Goal: Communication & Community: Answer question/provide support

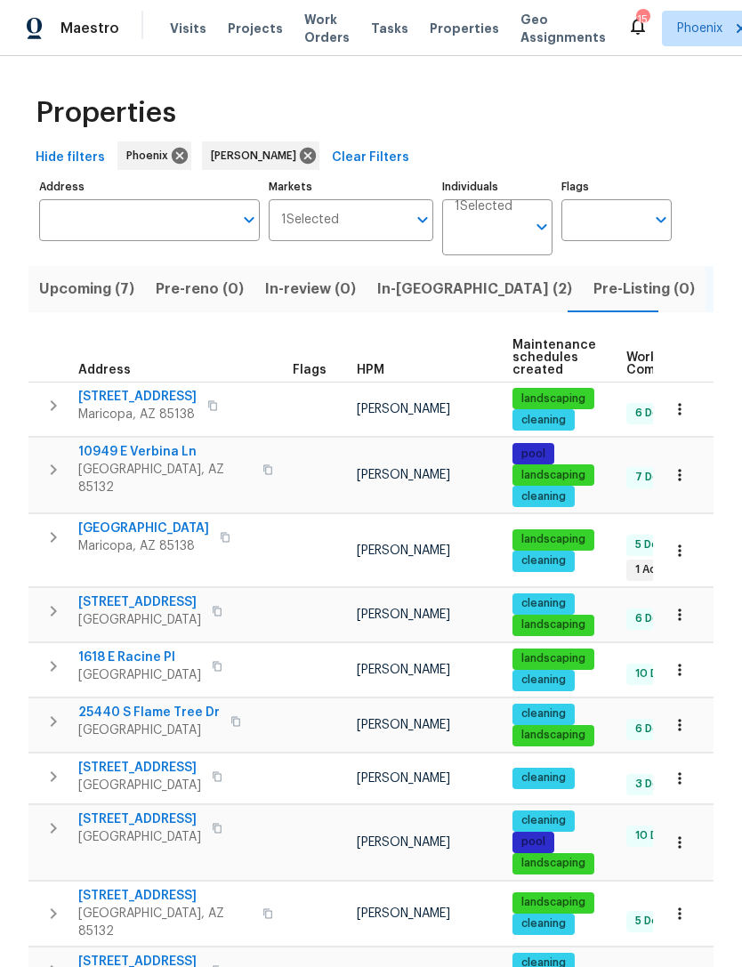
click at [413, 295] on span "In-reno (2)" at bounding box center [474, 289] width 195 height 25
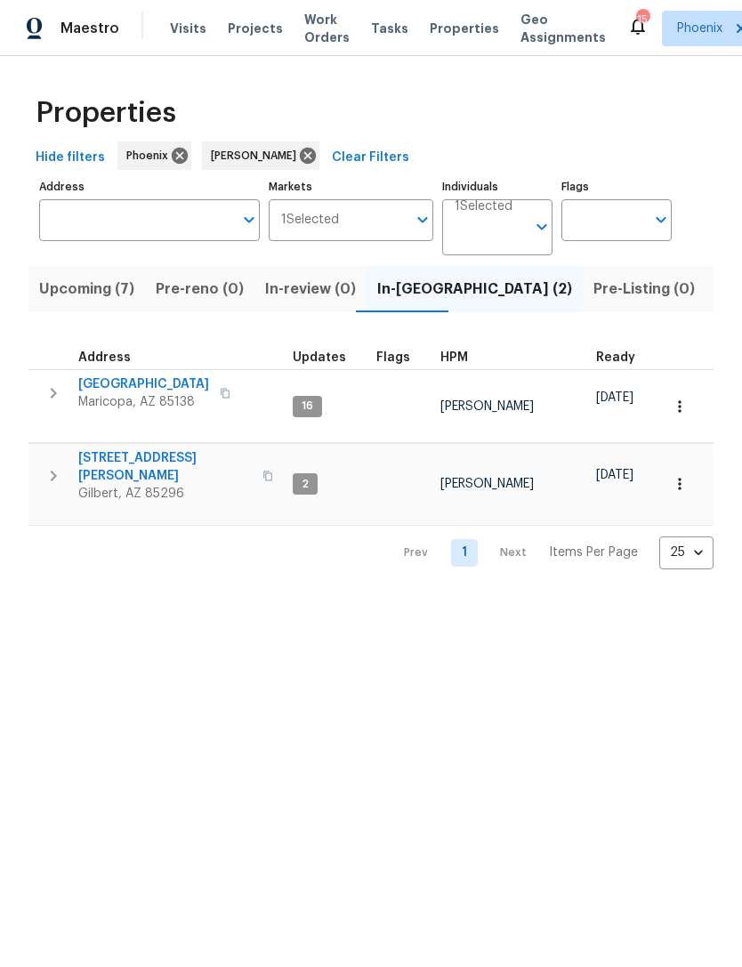
click at [171, 393] on span "[GEOGRAPHIC_DATA]" at bounding box center [143, 384] width 131 height 18
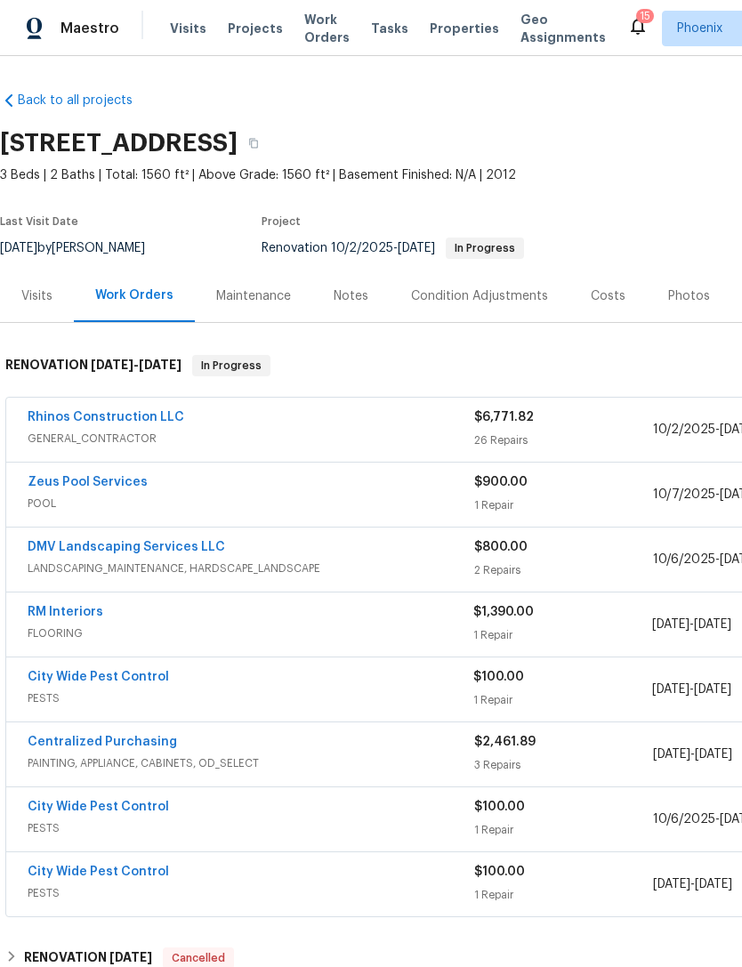
click at [137, 683] on link "City Wide Pest Control" at bounding box center [98, 677] width 141 height 12
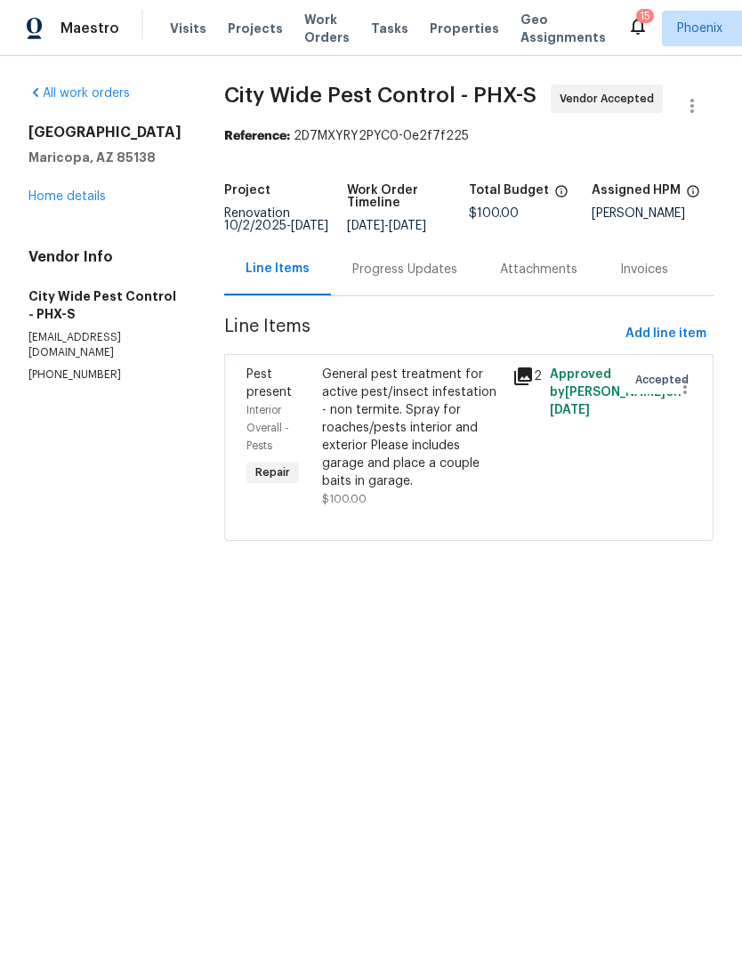
click at [420, 278] on div "Progress Updates" at bounding box center [404, 270] width 105 height 18
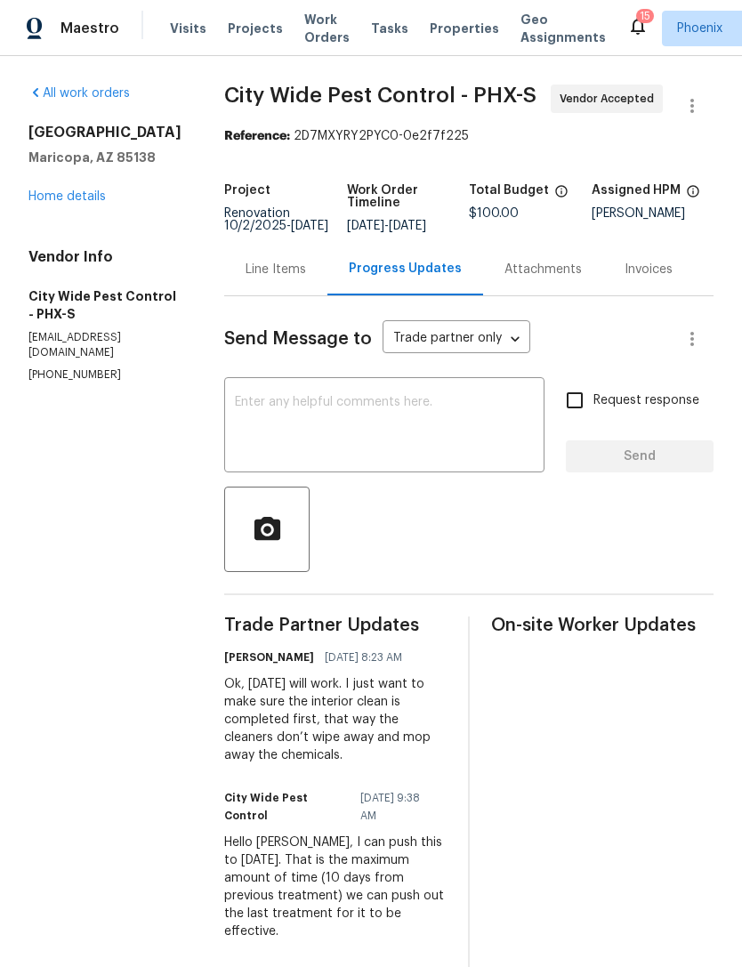
click at [483, 458] on textarea at bounding box center [384, 427] width 299 height 62
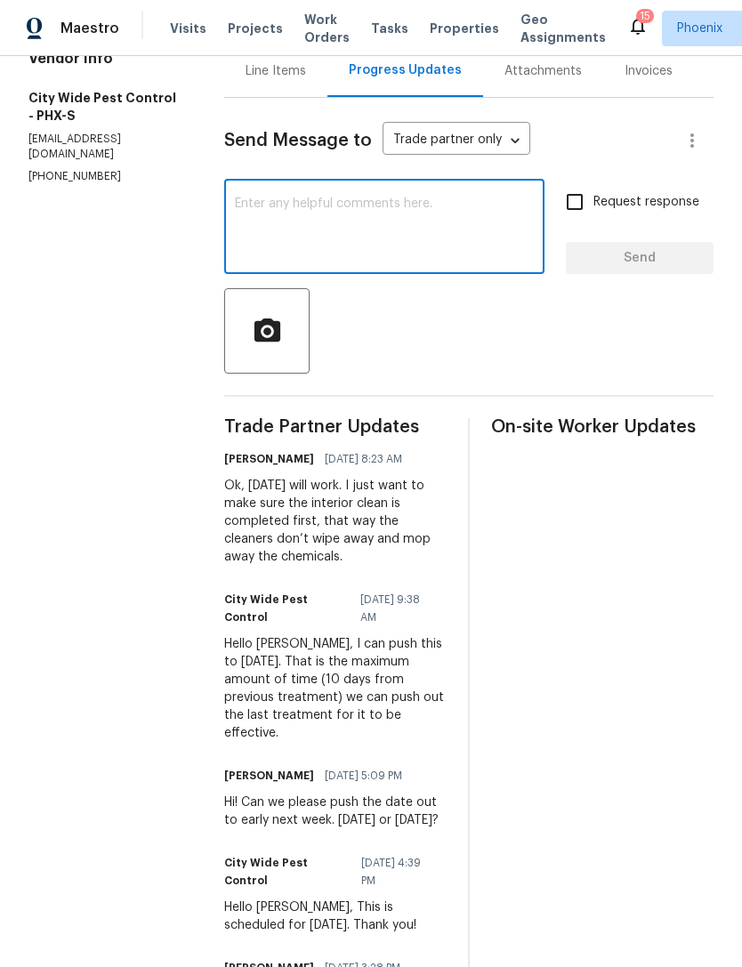
scroll to position [213, 0]
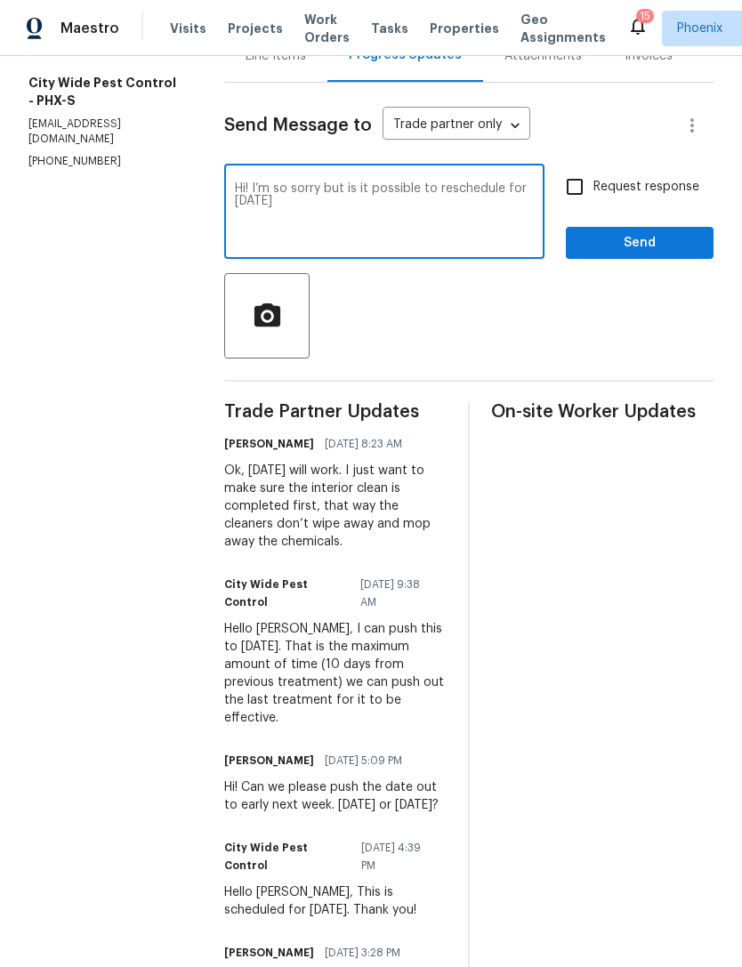
click at [533, 223] on textarea "Hi! I’m so sorry but is it possible to reschedule for [DATE]" at bounding box center [384, 213] width 299 height 62
click at [307, 230] on textarea "Hi! I’m so sorry but is it possible to reschedule for [DATE]" at bounding box center [384, 213] width 299 height 62
click at [508, 217] on textarea "Hi! I’m so sorry but is it possible to reschedule for [DATE]" at bounding box center [384, 213] width 299 height 62
click at [295, 238] on textarea "Hi! I’m so sorry but is it possible to reschedule for [DATE]" at bounding box center [384, 213] width 299 height 62
click at [518, 224] on textarea "Hi! I’m so sorry but is it possible to reschedule for [DATE]" at bounding box center [384, 213] width 299 height 62
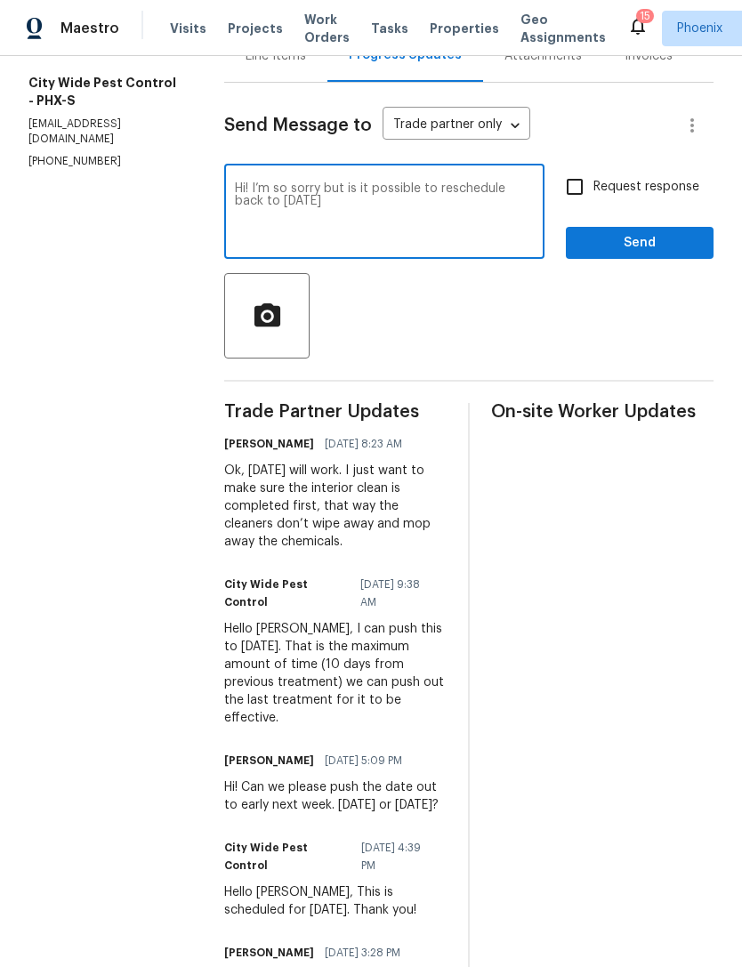
click at [335, 224] on textarea "Hi! I’m so sorry but is it possible to reschedule back to [DATE]" at bounding box center [384, 213] width 299 height 62
click at [307, 234] on textarea "Hi! I’m so sorry but is it possible to reschedule back to [DATE]" at bounding box center [384, 213] width 299 height 62
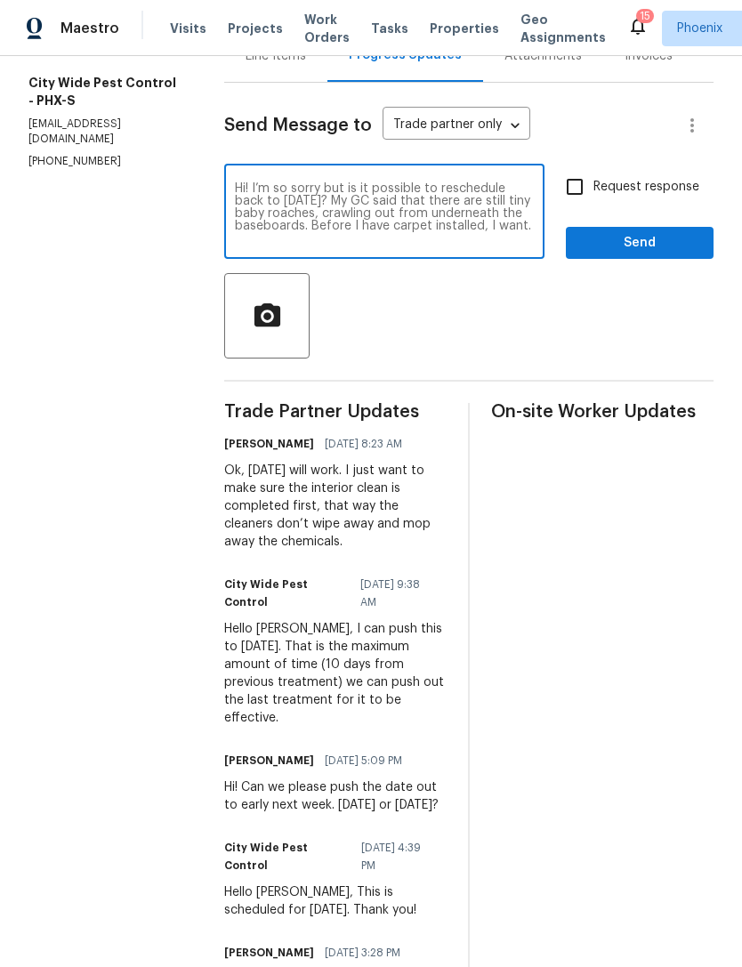
type textarea "Hi! I’m so sorry but is it possible to reschedule back to [DATE]? My GC said th…"
click at [235, 216] on textarea "Hi! I’m so sorry but is it possible to reschedule back to [DATE]? My GC said th…" at bounding box center [384, 213] width 299 height 62
click at [238, 225] on textarea "Hi! I’m so sorry but is it possible to reschedule back to [DATE]? My GC said th…" at bounding box center [384, 213] width 299 height 62
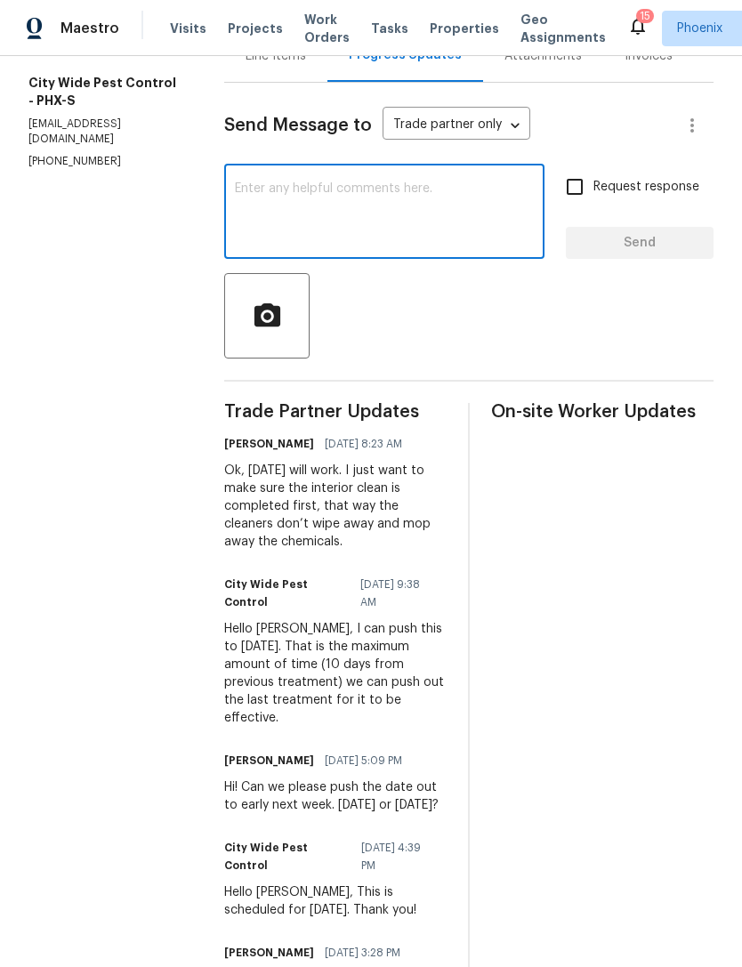
click at [634, 358] on div at bounding box center [468, 315] width 489 height 85
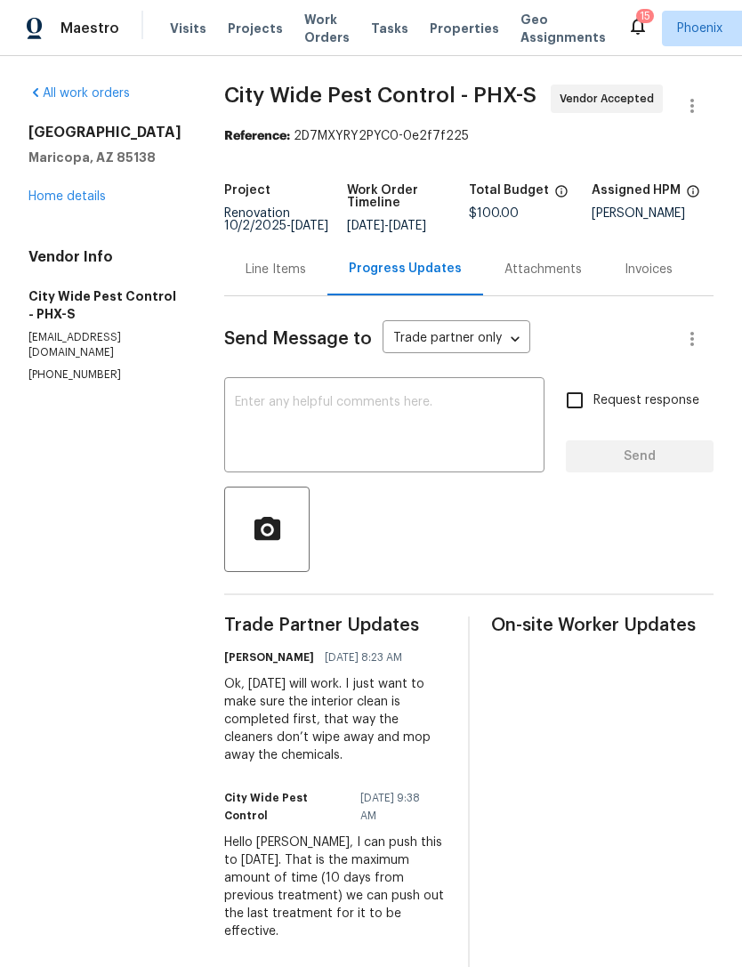
scroll to position [0, 0]
click at [268, 417] on div "x ​" at bounding box center [384, 427] width 320 height 91
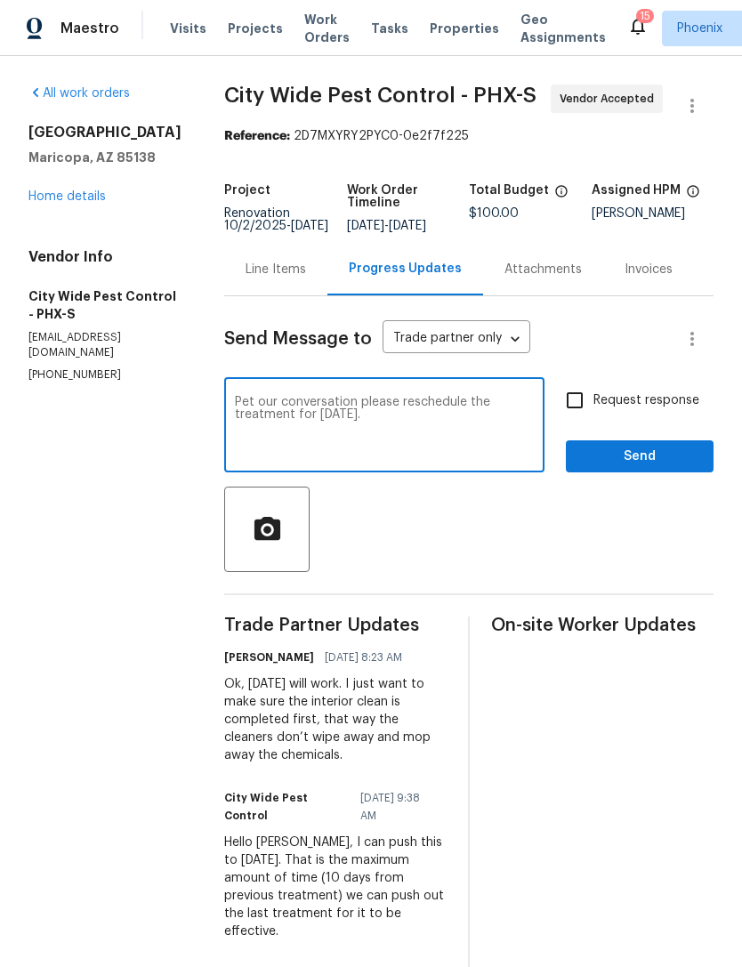
type textarea "Pet our conversation please reschedule the treatment for [DATE]."
click at [672, 468] on span "Send" at bounding box center [639, 457] width 119 height 22
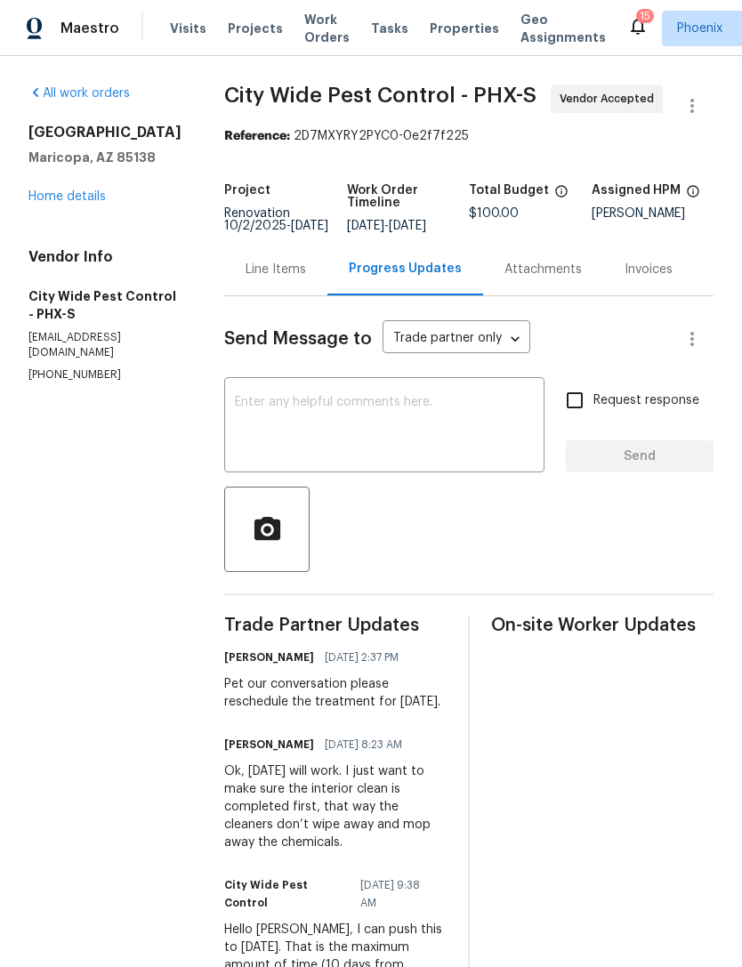
click at [83, 205] on div "[STREET_ADDRESS][PERSON_NAME] Home details" at bounding box center [104, 165] width 153 height 82
click at [80, 203] on link "Home details" at bounding box center [66, 196] width 77 height 12
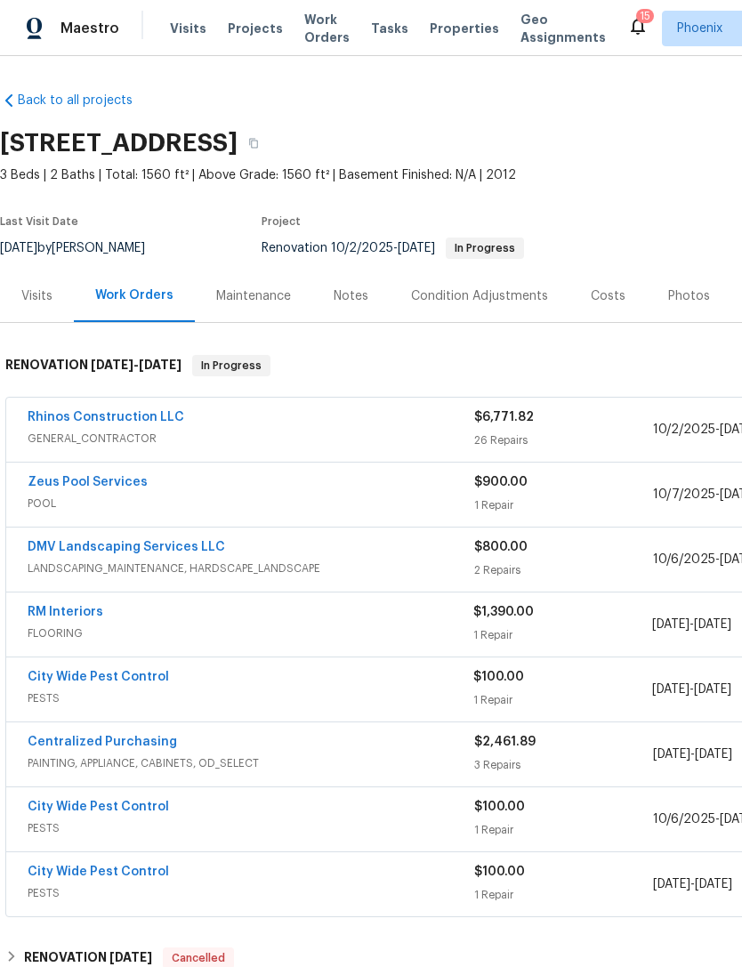
click at [97, 618] on link "RM Interiors" at bounding box center [66, 612] width 76 height 12
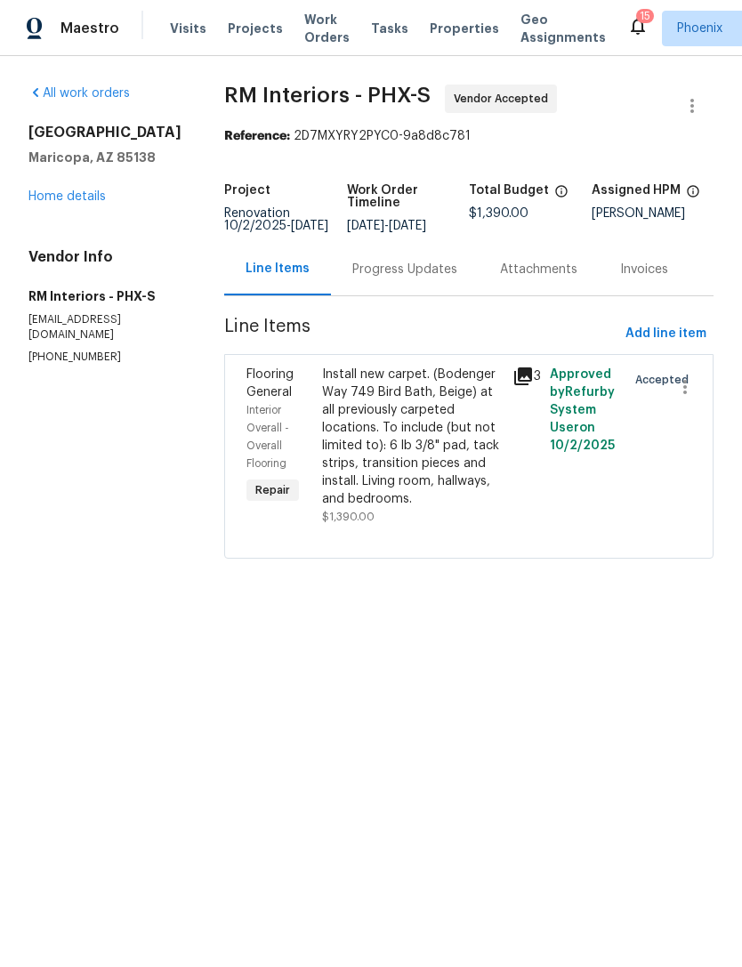
click at [398, 278] on div "Progress Updates" at bounding box center [404, 270] width 105 height 18
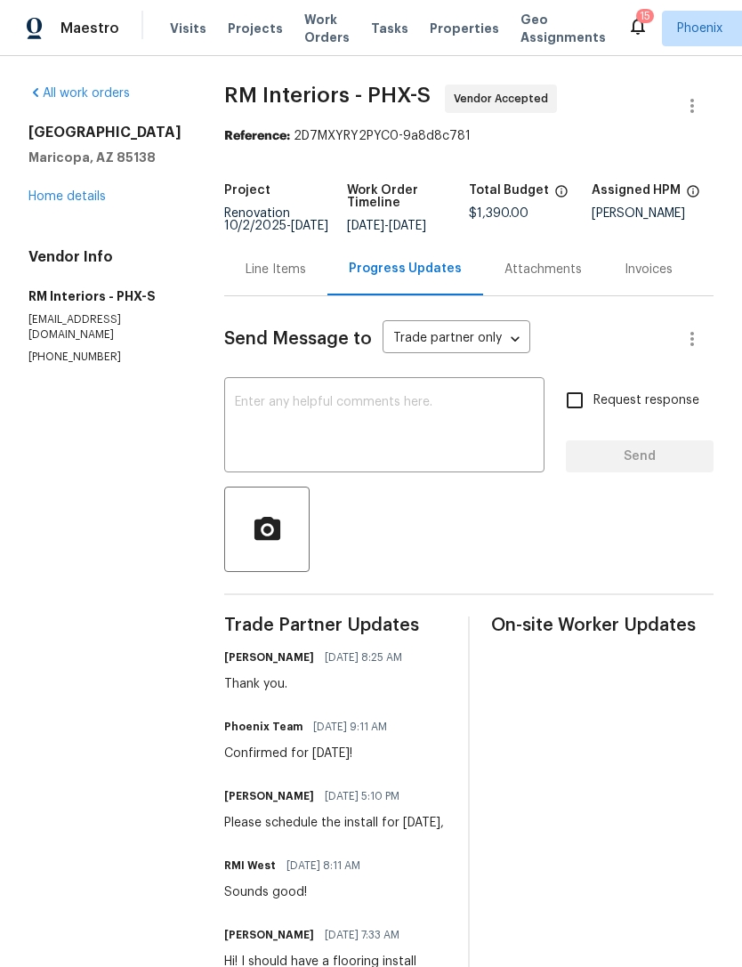
click at [295, 453] on textarea at bounding box center [384, 427] width 299 height 62
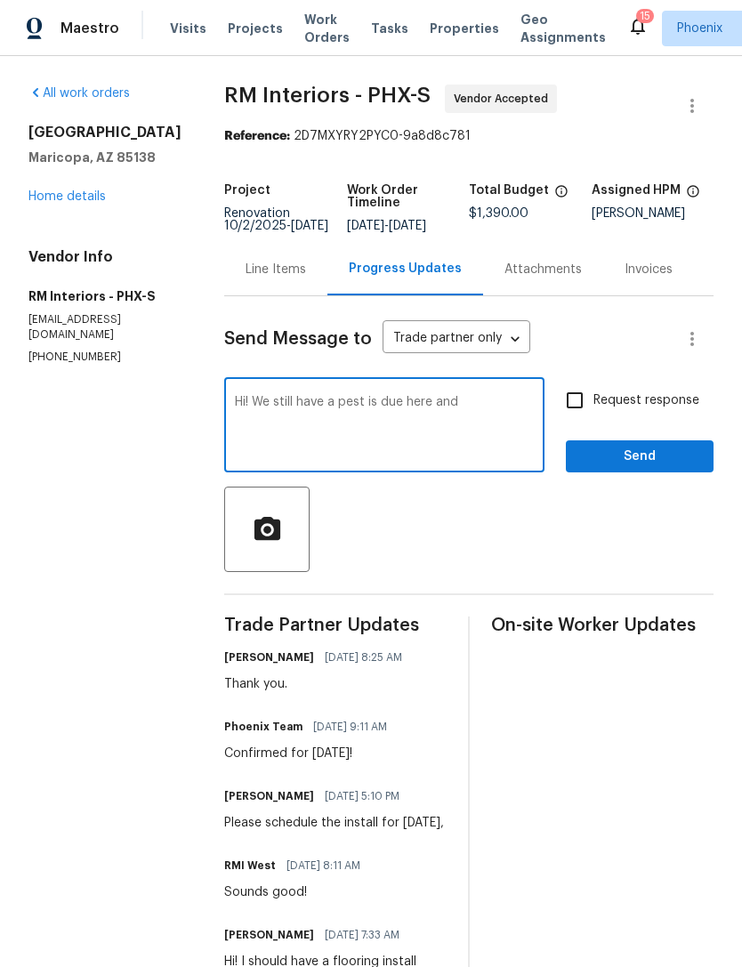
click at [380, 433] on textarea "Hi! We still have a pest is due here and" at bounding box center [384, 427] width 299 height 62
click at [474, 429] on textarea "Hi! We still have a pest issues here and" at bounding box center [384, 427] width 299 height 62
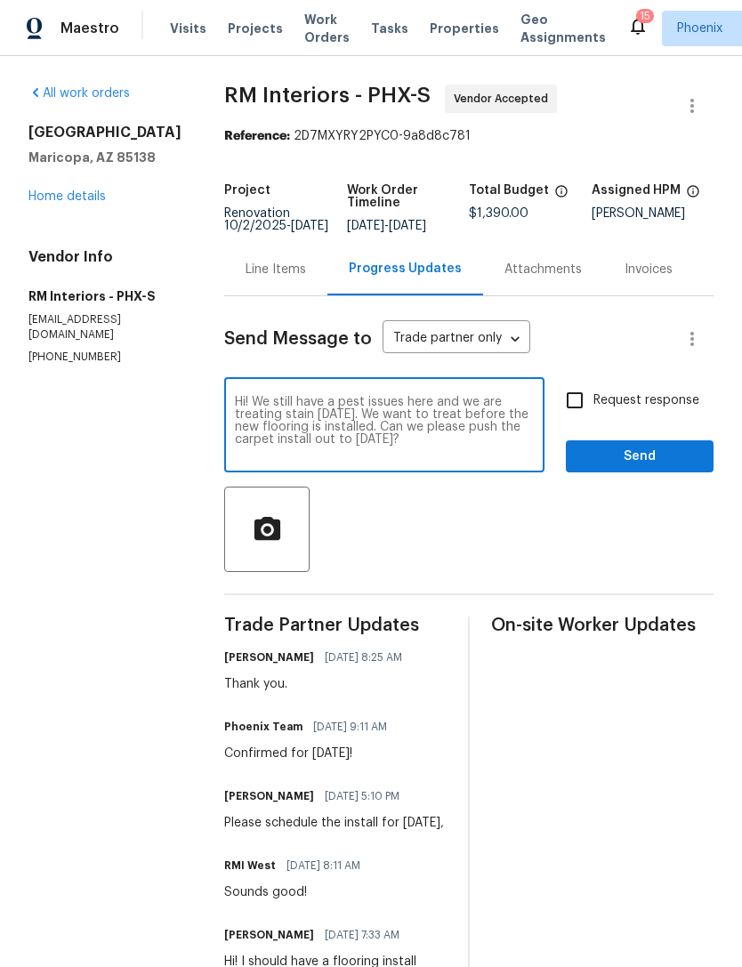
type textarea "Hi! We still have a pest issues here and we are treating stain [DATE]. We want …"
click at [673, 468] on span "Send" at bounding box center [639, 457] width 119 height 22
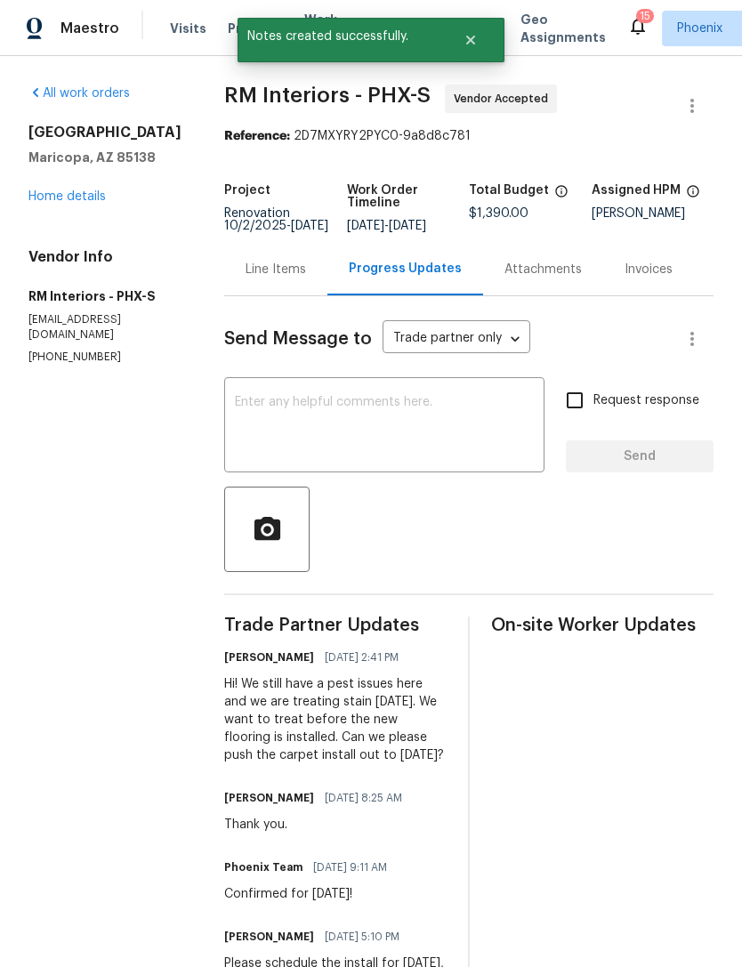
click at [91, 203] on link "Home details" at bounding box center [66, 196] width 77 height 12
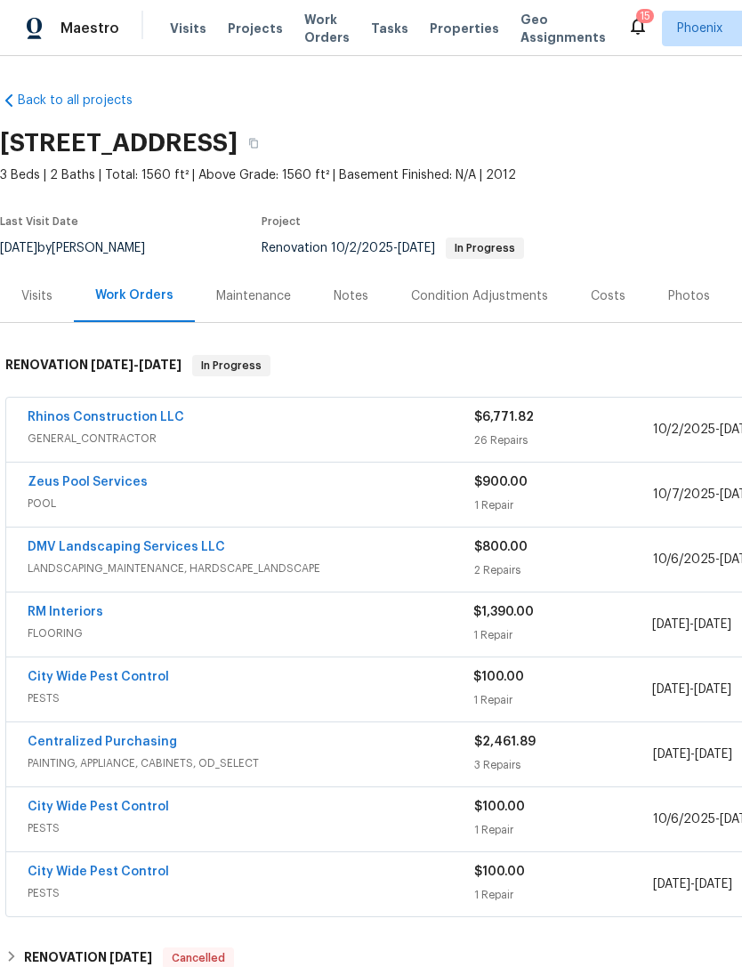
click at [177, 553] on link "DMV Landscaping Services LLC" at bounding box center [126, 547] width 197 height 12
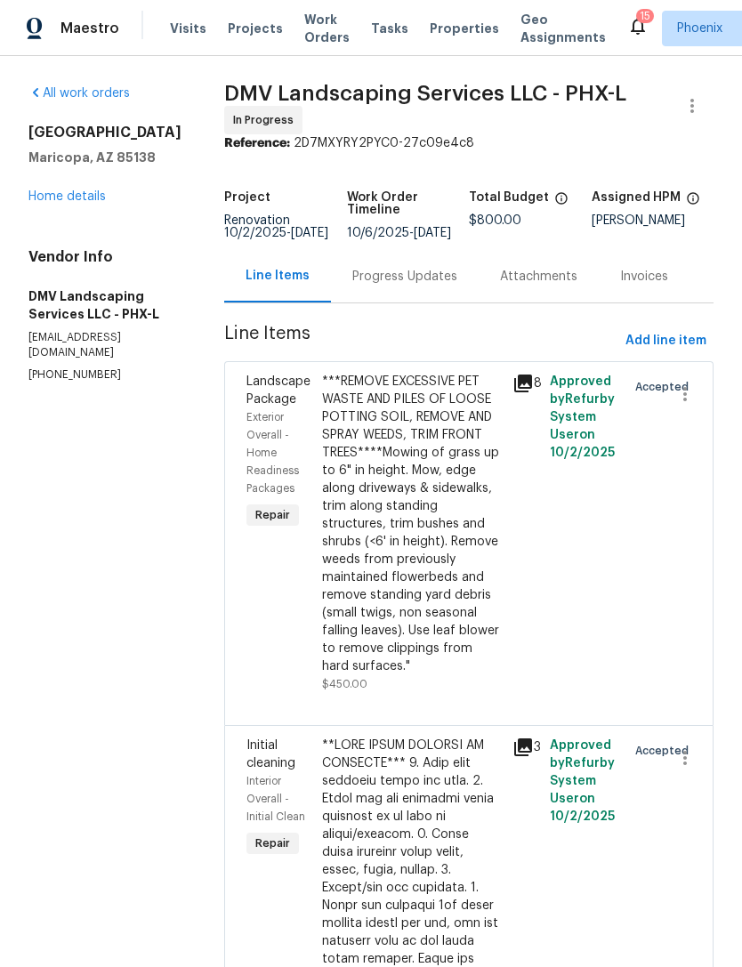
click at [390, 286] on div "Progress Updates" at bounding box center [404, 277] width 105 height 18
